Goal: Find specific page/section: Find specific page/section

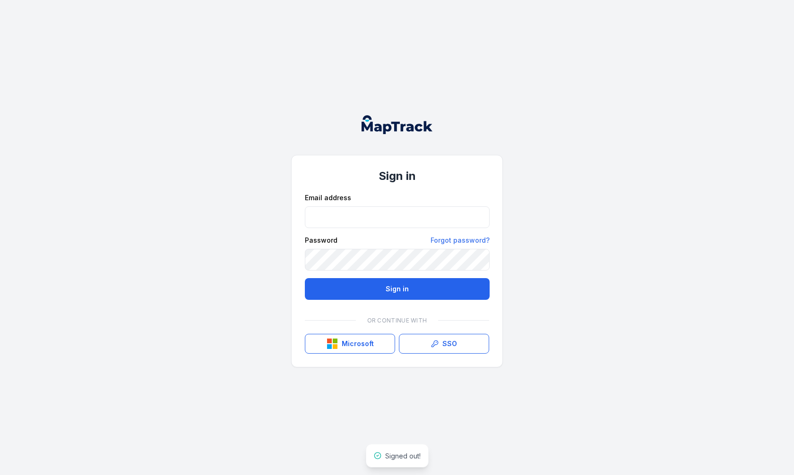
click at [556, 267] on div "Sign in Email address Password Forgot password? Sign in Or continue with Micros…" at bounding box center [397, 237] width 794 height 475
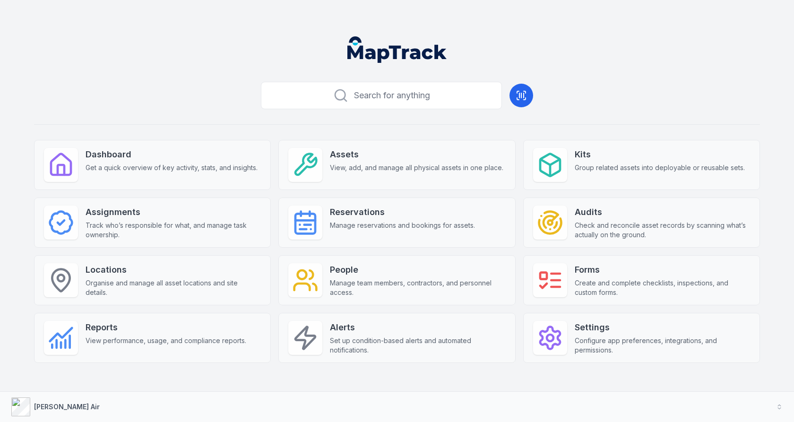
click at [372, 130] on div "Search for anything Dashboard Get a quick overview of key activity, stats, and …" at bounding box center [397, 235] width 726 height 315
click at [373, 129] on div "Search for anything Dashboard Get a quick overview of key activity, stats, and …" at bounding box center [397, 235] width 726 height 315
click at [268, 407] on button "[PERSON_NAME] Air" at bounding box center [397, 407] width 794 height 30
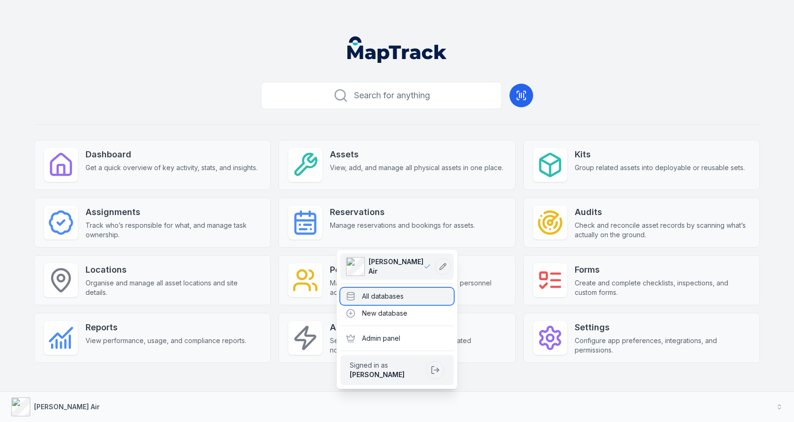
click at [363, 300] on div "All databases" at bounding box center [396, 296] width 113 height 17
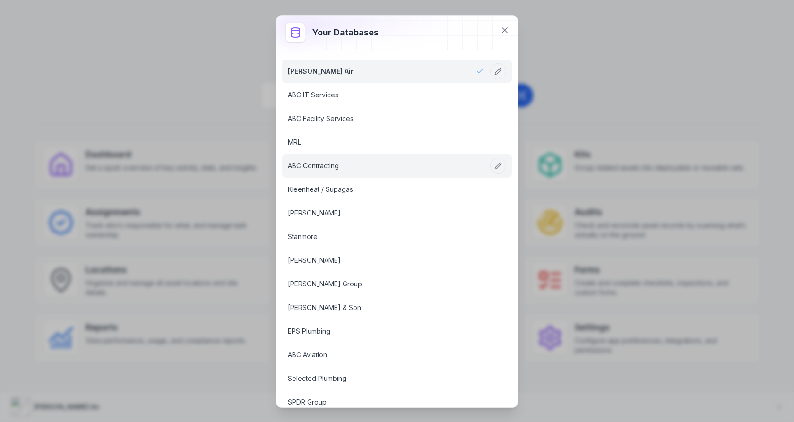
scroll to position [27, 0]
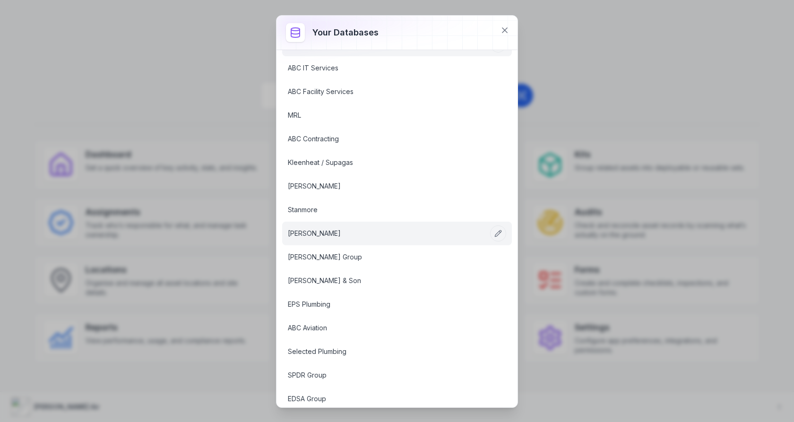
click at [356, 229] on link "Menzies VIC" at bounding box center [386, 233] width 196 height 9
